Goal: Find specific page/section: Find specific page/section

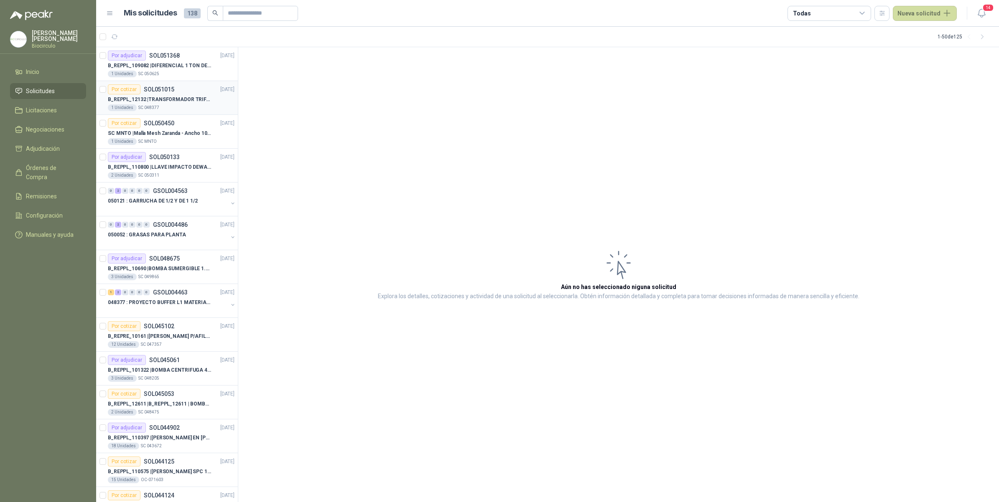
click at [172, 105] on div "1 Unidades SC 048377" at bounding box center [171, 107] width 127 height 7
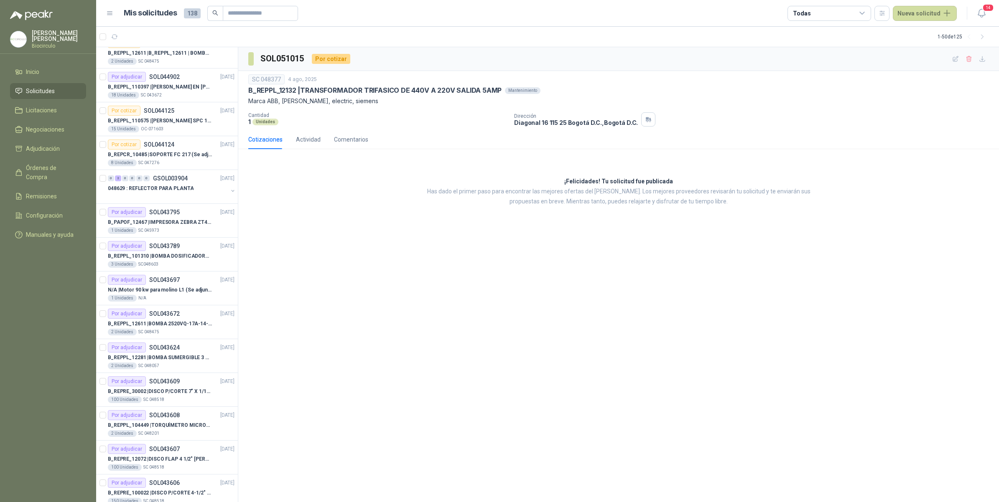
scroll to position [366, 0]
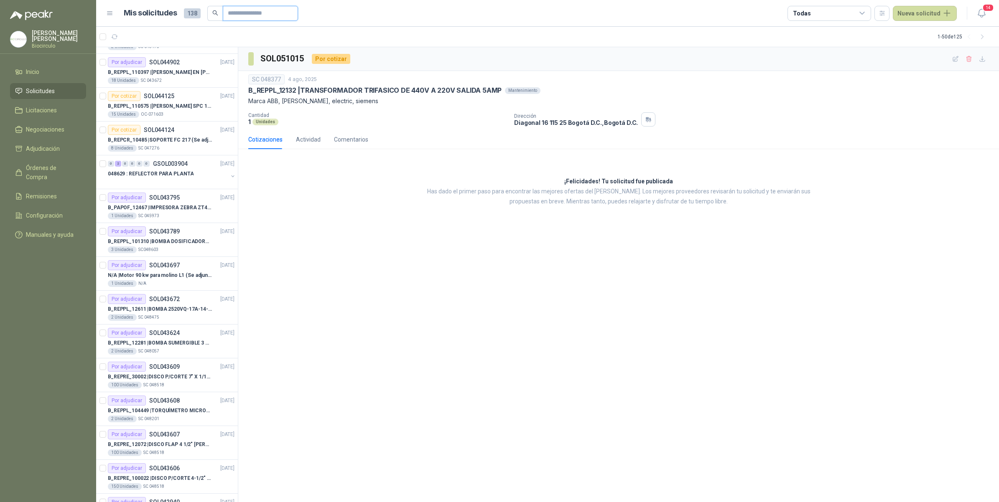
click at [249, 8] on input "text" at bounding box center [257, 13] width 59 height 14
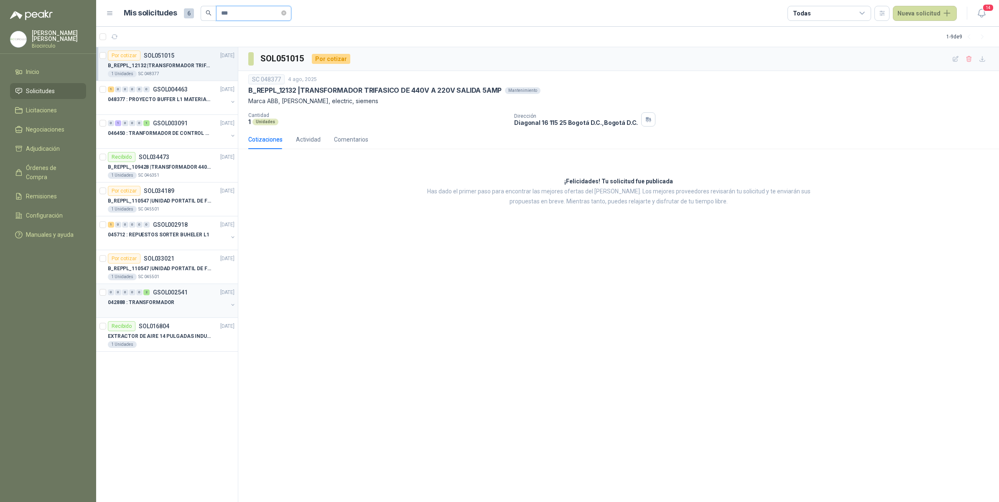
type input "***"
click at [180, 300] on div "042888 : TRANSFORMADOR" at bounding box center [168, 303] width 120 height 10
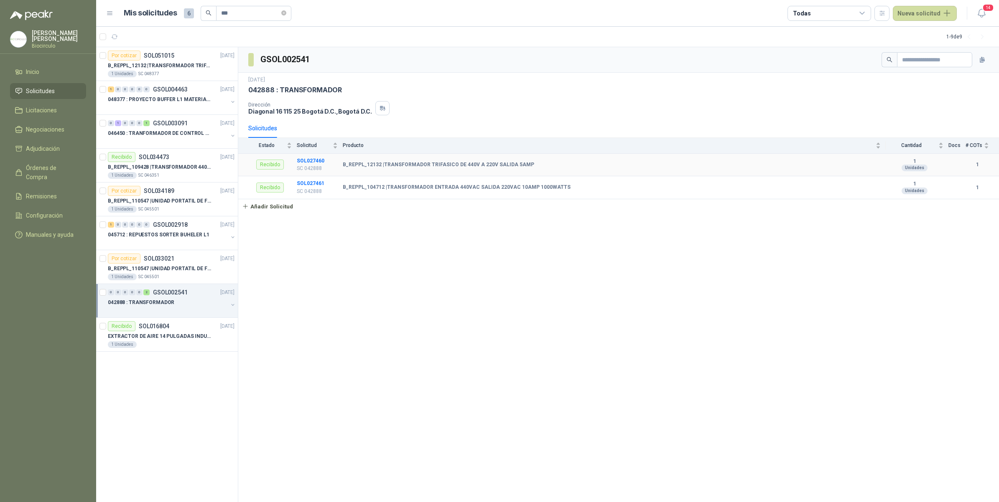
click at [500, 162] on b "B_REPPL_12132 | TRANSFORMADOR TRIFASICO DE 440V A 220V SALIDA 5AMP" at bounding box center [438, 165] width 191 height 7
click at [179, 178] on div "1 Unidades SC 046351" at bounding box center [171, 175] width 127 height 7
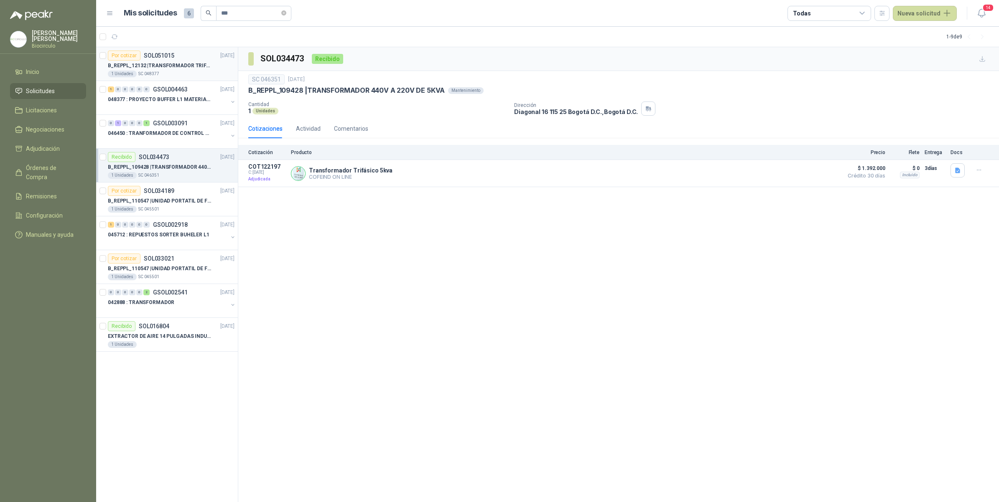
click at [170, 68] on p "B_REPPL_12132 | TRANSFORMADOR TRIFASICO DE 440V A 220V SALIDA 5AMP" at bounding box center [160, 66] width 104 height 8
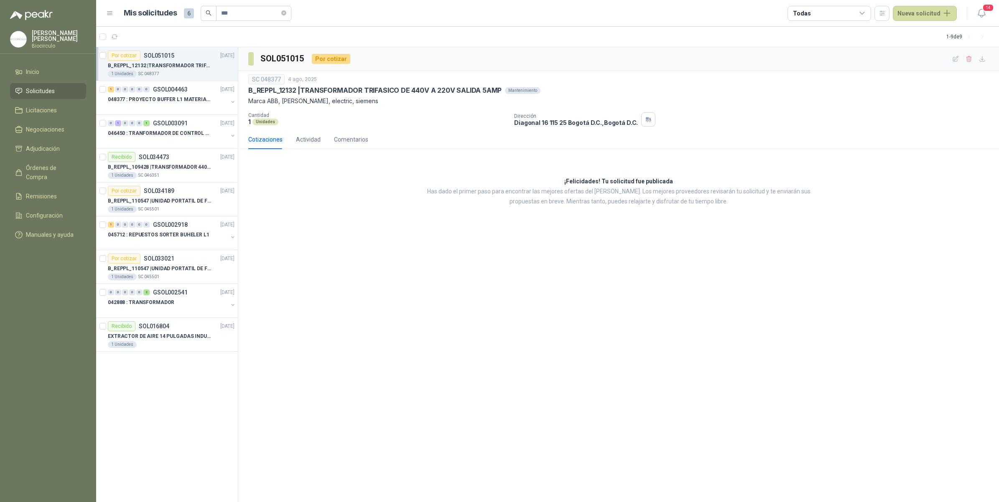
drag, startPoint x: 448, startPoint y: 293, endPoint x: 448, endPoint y: 288, distance: 4.7
click at [448, 293] on div "SOL051015 Por cotizar SC 048377 4 ago, 2025 B_REPPL_12132 | TRANSFORMADOR TRIFA…" at bounding box center [618, 274] width 761 height 455
click at [56, 87] on li "Solicitudes" at bounding box center [48, 91] width 66 height 9
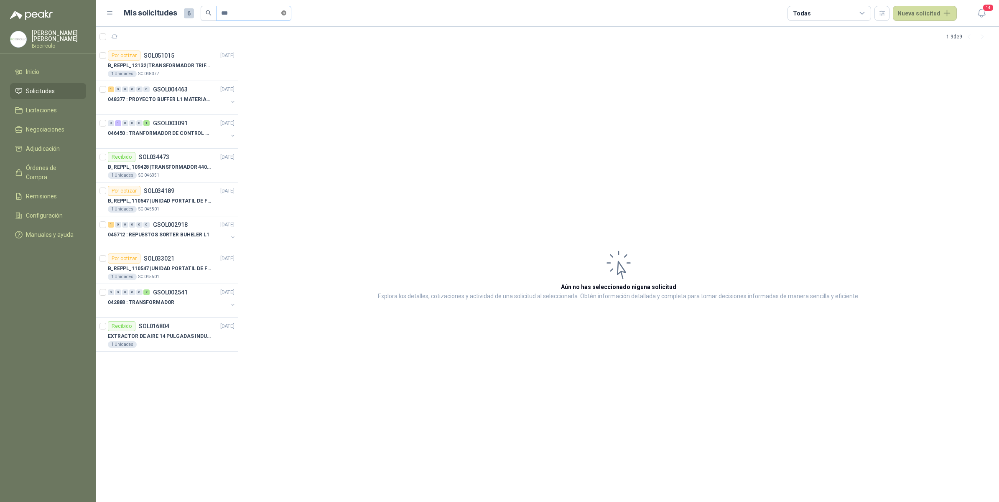
click at [286, 13] on icon "close-circle" at bounding box center [283, 12] width 5 height 5
